Goal: Go to known website: Access a specific website the user already knows

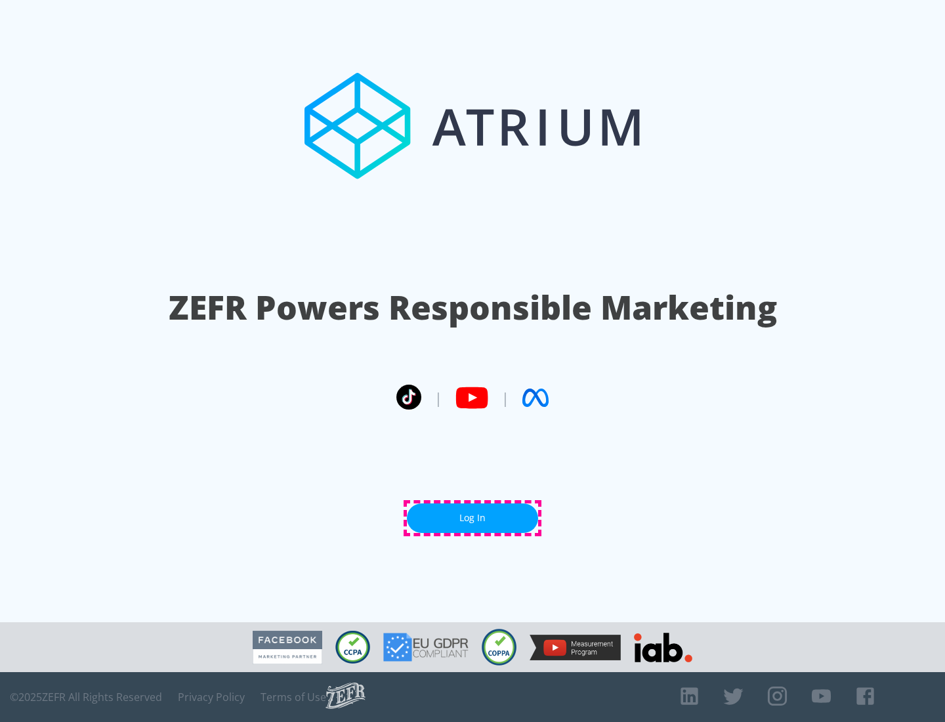
click at [472, 518] on link "Log In" at bounding box center [472, 518] width 131 height 30
